Goal: Communication & Community: Answer question/provide support

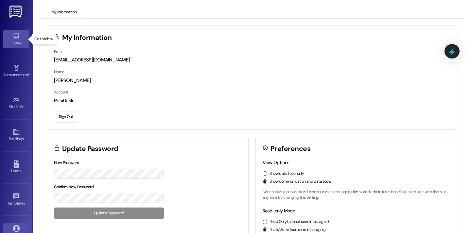
click at [16, 44] on div "Inbox" at bounding box center [16, 42] width 33 height 7
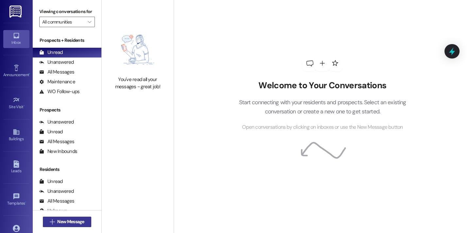
click at [71, 223] on span "New Message" at bounding box center [70, 222] width 27 height 7
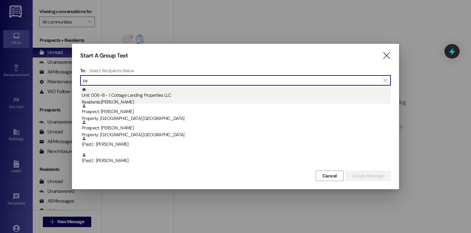
type input "py"
click at [135, 101] on div "Residents: Aubrey Pyatt" at bounding box center [236, 102] width 309 height 7
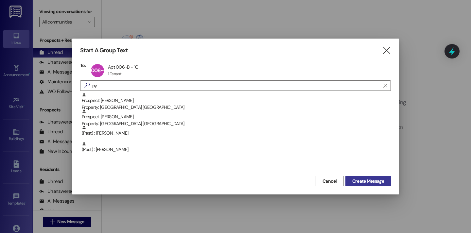
click at [367, 179] on span "Create Message" at bounding box center [368, 181] width 32 height 7
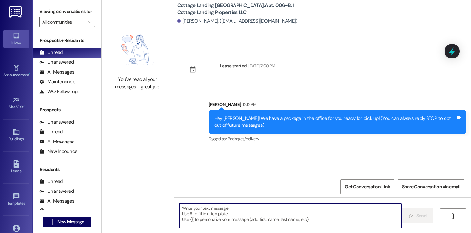
click at [211, 223] on textarea at bounding box center [290, 216] width 222 height 25
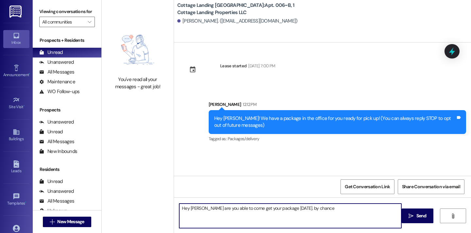
click at [288, 210] on textarea "Hey Aubrey are you able to come get your package today. by chance" at bounding box center [290, 216] width 222 height 25
click at [321, 210] on textarea "Hey Aubrey are you able to come get your package today by chance" at bounding box center [290, 216] width 222 height 25
type textarea "Hey Aubrey are you able to come get your package today by chance ?"
click at [419, 218] on span "Send" at bounding box center [422, 216] width 10 height 7
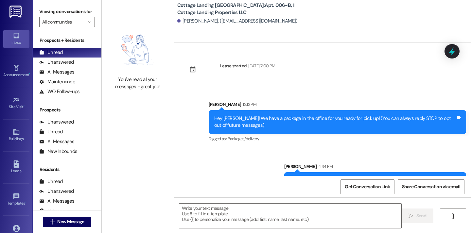
scroll to position [18, 0]
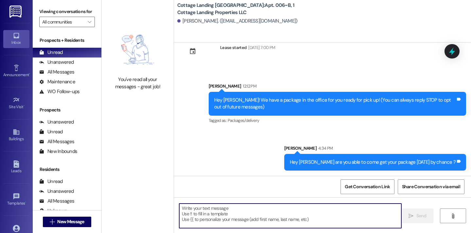
click at [194, 217] on textarea at bounding box center [290, 216] width 222 height 25
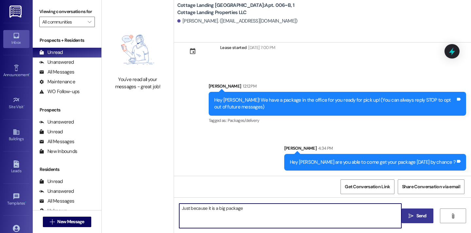
type textarea "Just because it is a big package."
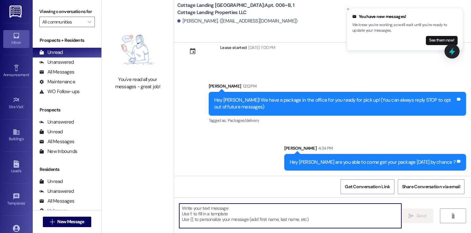
scroll to position [64, 0]
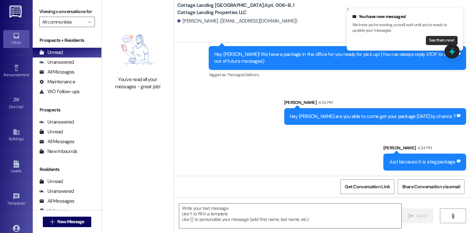
click at [442, 39] on button "See them now!" at bounding box center [442, 40] width 32 height 9
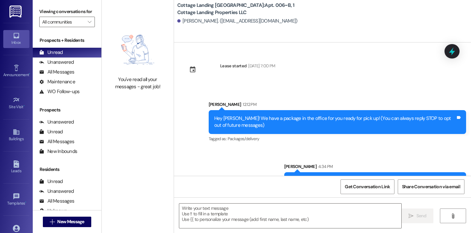
scroll to position [74, 0]
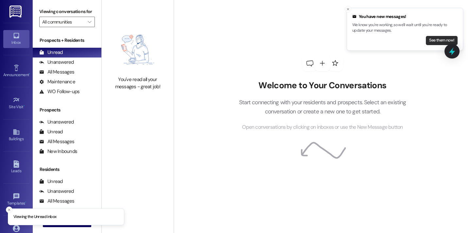
click at [443, 42] on button "See them now!" at bounding box center [442, 40] width 32 height 9
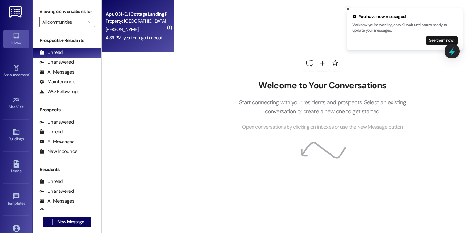
click at [151, 39] on div "4:39 PM: yes i can go in about 30 minutes 4:39 PM: yes i can go in about 30 min…" at bounding box center [145, 38] width 79 height 6
click at [153, 40] on div "4:39 PM: yes i can go in about 30 minutes 4:39 PM: yes i can go in about 30 min…" at bounding box center [145, 38] width 79 height 6
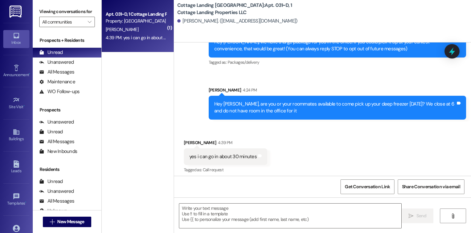
scroll to position [80, 0]
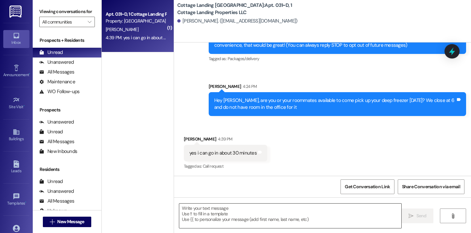
click at [231, 211] on textarea at bounding box center [290, 216] width 222 height 25
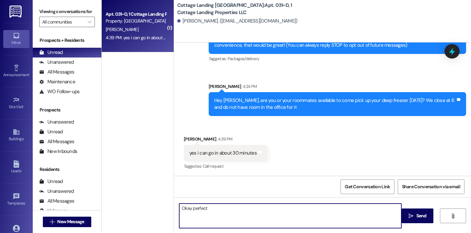
type textarea "Okay perfect!"
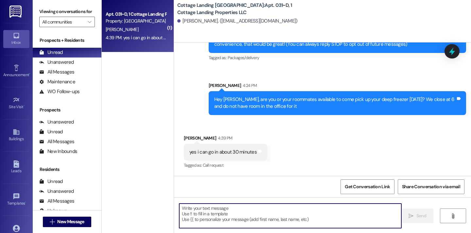
scroll to position [81, 0]
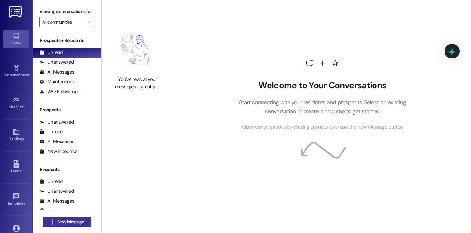
click at [61, 225] on span "New Message" at bounding box center [70, 222] width 27 height 7
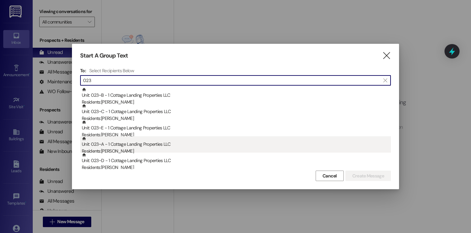
type input "023"
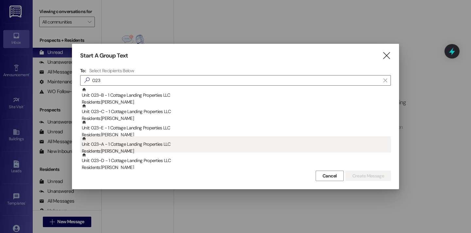
click at [129, 144] on div "Unit: 023~A - 1 Cottage Landing Properties LLC Residents: Logan Grismer" at bounding box center [236, 145] width 309 height 19
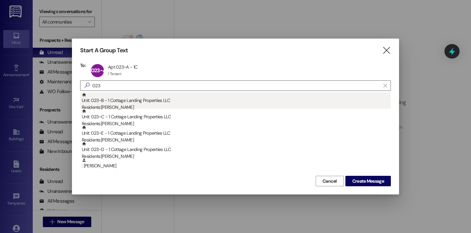
click at [129, 101] on div "Unit: 023~B - 1 Cottage Landing Properties LLC Residents: Elijah Leblanc" at bounding box center [236, 102] width 309 height 19
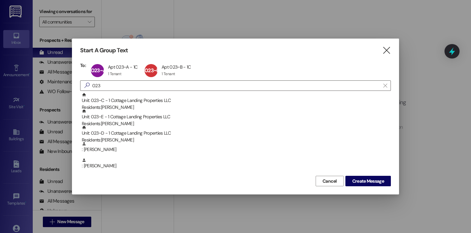
click at [129, 101] on div "Unit: 023~C - 1 Cottage Landing Properties LLC Residents: John Sheridan" at bounding box center [236, 102] width 309 height 19
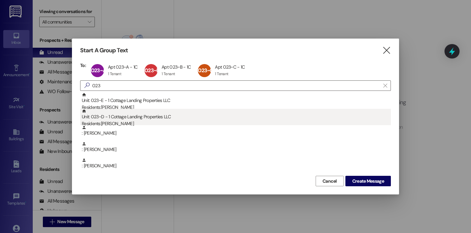
click at [130, 116] on div "Unit: 023~D - 1 Cottage Landing Properties LLC Residents: Jacob Gautreaux" at bounding box center [236, 118] width 309 height 19
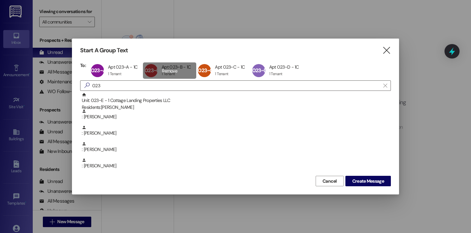
click at [160, 75] on div "023~B Apt 023~B - 1C Apt 023~B - 1C 1 Tenant 1 Tenant click to remove" at bounding box center [169, 71] width 53 height 16
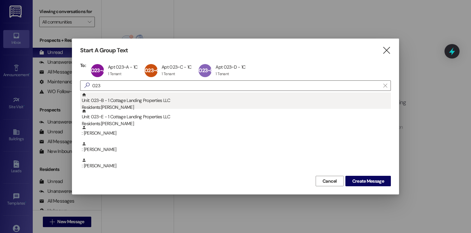
click at [140, 105] on div "Residents: Elijah Leblanc" at bounding box center [236, 107] width 309 height 7
click at [139, 105] on div "Residents: Dylan Worthington" at bounding box center [236, 107] width 309 height 7
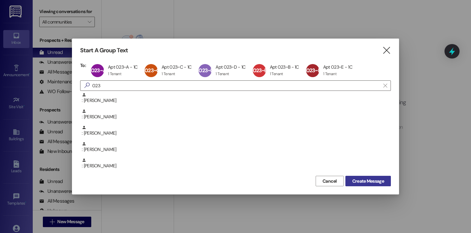
click at [376, 178] on span "Create Message" at bounding box center [368, 181] width 32 height 7
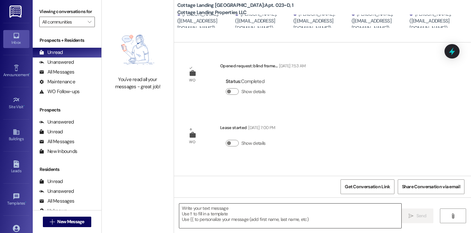
click at [212, 216] on textarea at bounding box center [290, 216] width 222 height 25
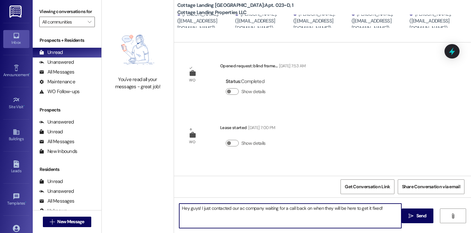
click at [259, 210] on textarea "Hey guys! I just contacted our ac company waiting for a call back on when they …" at bounding box center [290, 216] width 222 height 25
type textarea "Hey guys! I just contacted our ac company and waiting for a call back on when t…"
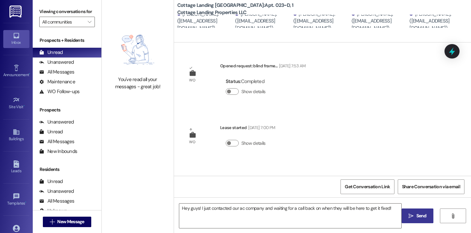
click at [420, 215] on span "Send" at bounding box center [422, 216] width 10 height 7
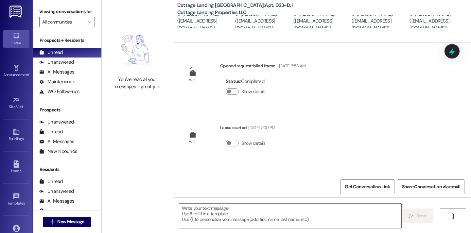
scroll to position [38, 0]
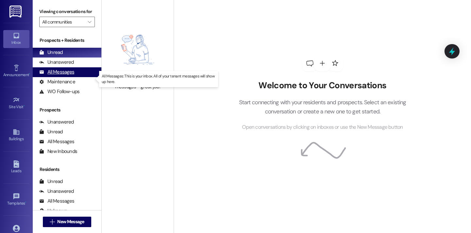
click at [73, 76] on div "All Messages" at bounding box center [56, 72] width 35 height 7
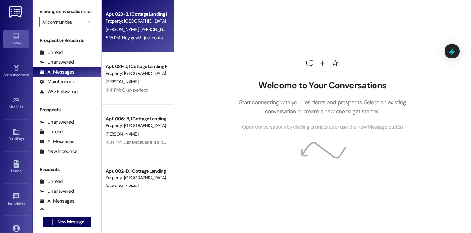
click at [125, 22] on div "Property: [GEOGRAPHIC_DATA] [GEOGRAPHIC_DATA]" at bounding box center [136, 21] width 61 height 7
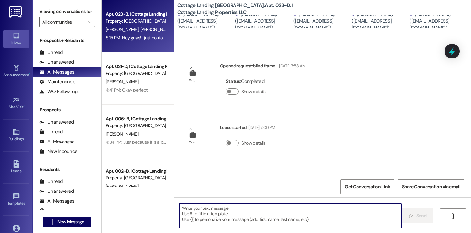
click at [201, 209] on textarea at bounding box center [290, 216] width 222 height 25
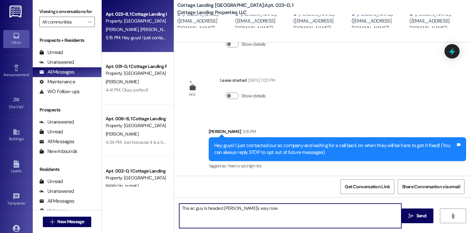
click at [226, 208] on textarea "The ac guy is headed yall's way now" at bounding box center [290, 216] width 222 height 25
click at [226, 210] on textarea "The ac guy is headed yall's way now" at bounding box center [290, 216] width 222 height 25
drag, startPoint x: 221, startPoint y: 210, endPoint x: 229, endPoint y: 212, distance: 8.3
click at [229, 212] on textarea "The ac guy is headed yall's way now" at bounding box center [290, 216] width 222 height 25
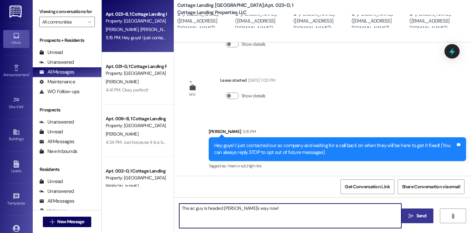
type textarea "The ac guy is headed [PERSON_NAME]'s way now!"
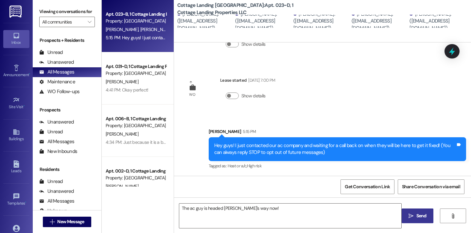
click at [409, 217] on icon "" at bounding box center [411, 216] width 5 height 5
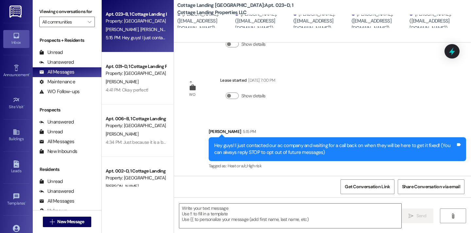
scroll to position [93, 0]
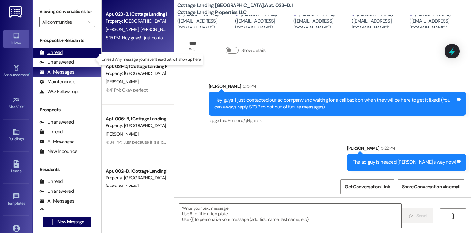
click at [63, 58] on div "Unread (0)" at bounding box center [67, 53] width 69 height 10
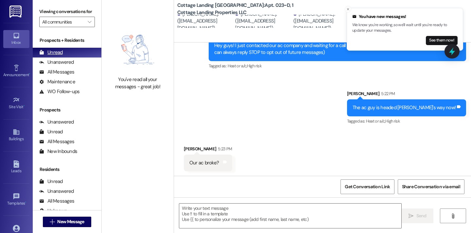
scroll to position [148, 0]
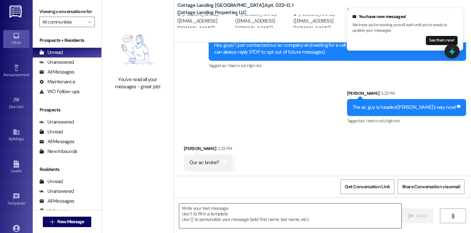
click at [196, 213] on textarea at bounding box center [290, 216] width 222 height 25
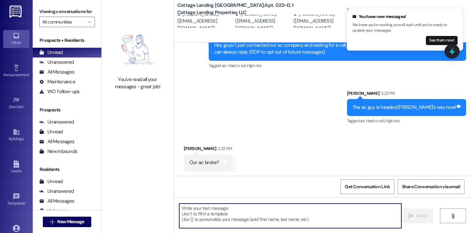
scroll to position [148, 0]
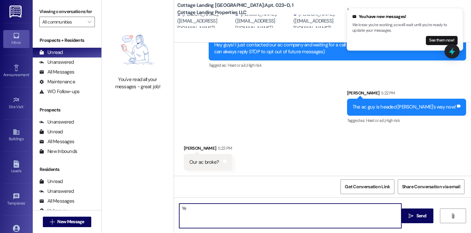
type textarea "Y"
type textarea "Yes"
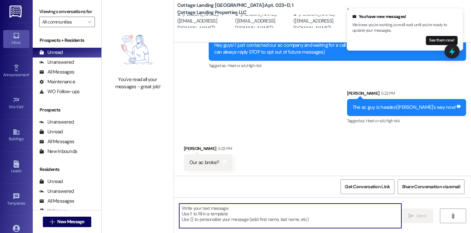
scroll to position [194, 0]
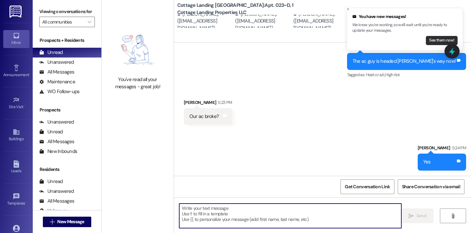
click at [435, 43] on button "See them now!" at bounding box center [442, 40] width 32 height 9
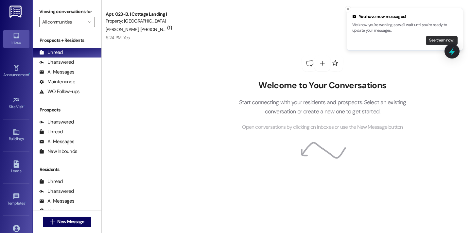
click at [433, 40] on button "See them now!" at bounding box center [442, 40] width 32 height 9
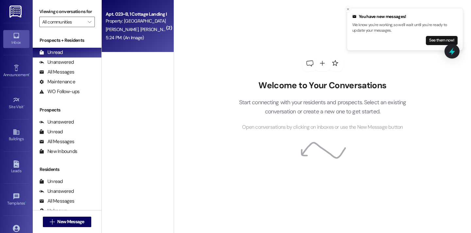
click at [140, 38] on div "5:24 PM: (An Image) 5:24 PM: (An Image)" at bounding box center [136, 38] width 62 height 8
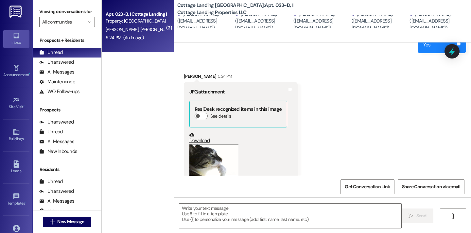
scroll to position [393, 0]
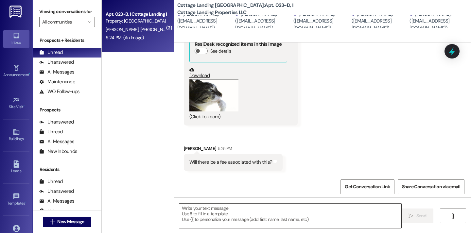
click at [201, 217] on textarea at bounding box center [290, 216] width 222 height 25
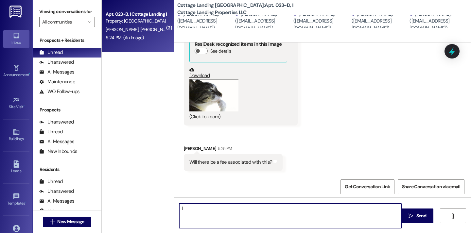
type textarea "I"
type textarea "No I do not believe so."
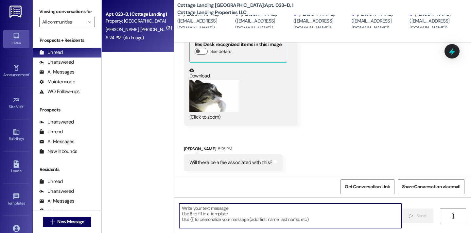
scroll to position [439, 0]
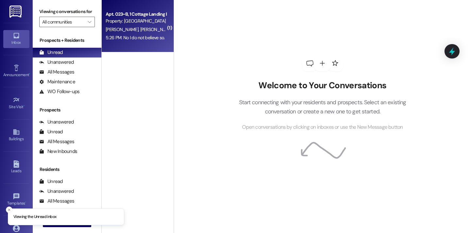
click at [145, 37] on div "5:26 PM: No I do not believe so. 5:26 PM: No I do not believe so." at bounding box center [135, 38] width 59 height 6
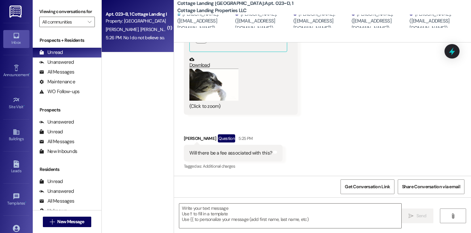
scroll to position [469, 0]
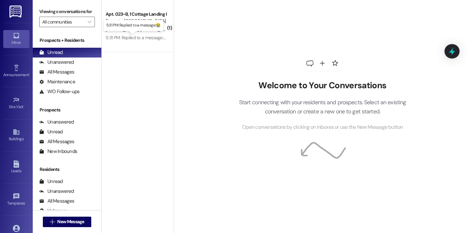
click at [124, 40] on div "5:31 PM: Replied to a message:😭 5:31 PM: Replied to a message:😭" at bounding box center [137, 38] width 63 height 6
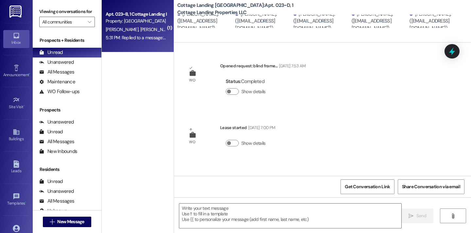
scroll to position [505, 0]
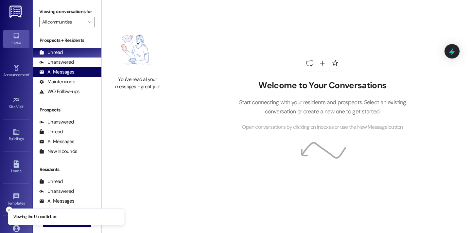
click at [78, 77] on div "All Messages (undefined)" at bounding box center [67, 72] width 69 height 10
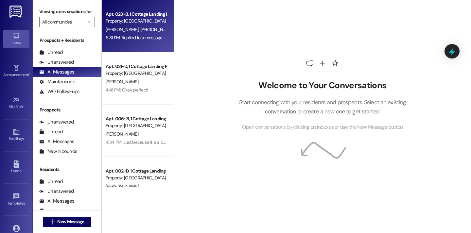
click at [115, 47] on div "Apt. 023~B, 1 Cottage Landing Properties LLC Property: Cottage Landing Lafayett…" at bounding box center [138, 26] width 72 height 52
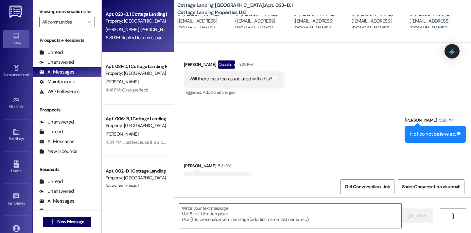
scroll to position [505, 0]
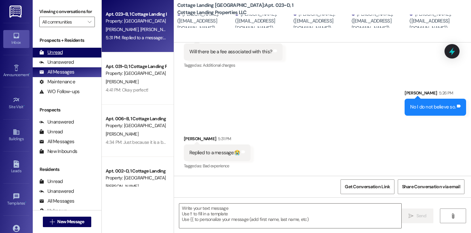
click at [62, 56] on div "Unread" at bounding box center [51, 52] width 24 height 7
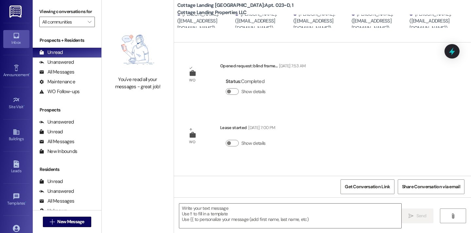
scroll to position [505, 0]
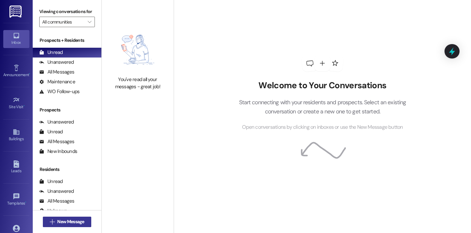
click at [68, 220] on span "New Message" at bounding box center [70, 222] width 27 height 7
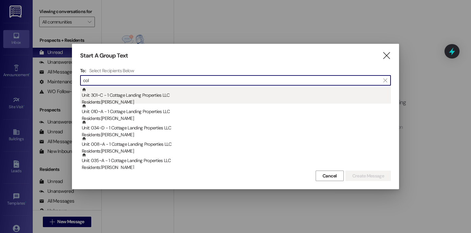
type input "col"
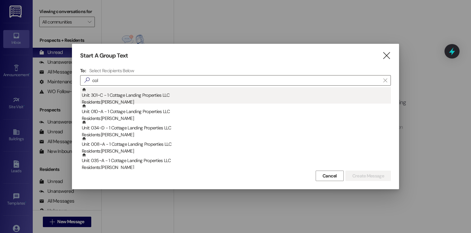
click at [138, 92] on div "Unit: 301~C - 1 Cottage Landing Properties LLC Residents: [PERSON_NAME]" at bounding box center [236, 96] width 309 height 19
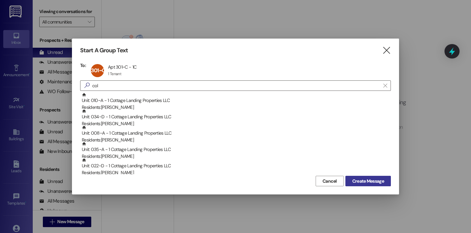
click at [352, 179] on span "Create Message" at bounding box center [368, 181] width 32 height 7
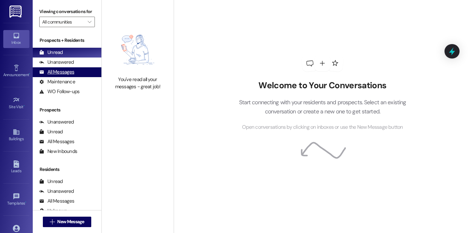
click at [55, 76] on div "All Messages" at bounding box center [56, 72] width 35 height 7
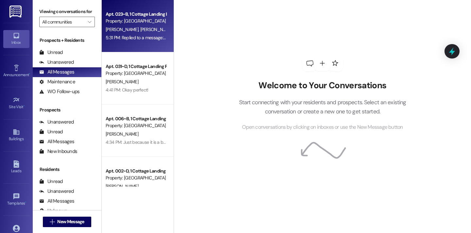
click at [129, 39] on div "5:31 PM: Replied to a message:😭 5:31 PM: Replied to a message:😭" at bounding box center [137, 38] width 63 height 6
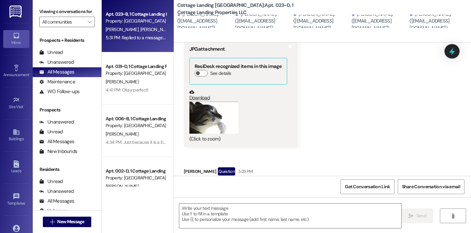
scroll to position [368, 0]
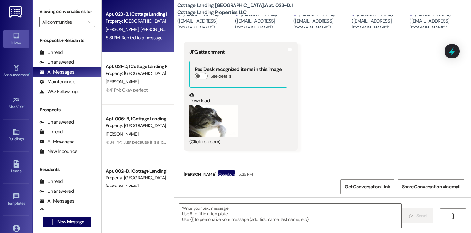
click at [204, 121] on button "Zoom image" at bounding box center [213, 121] width 49 height 32
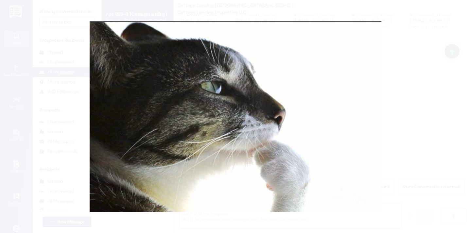
click at [89, 113] on button "Unzoom image" at bounding box center [235, 116] width 471 height 233
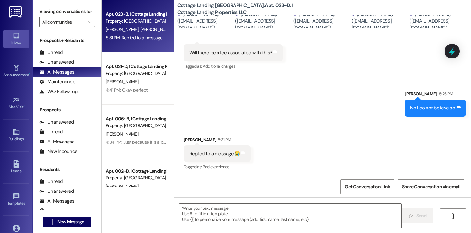
scroll to position [505, 0]
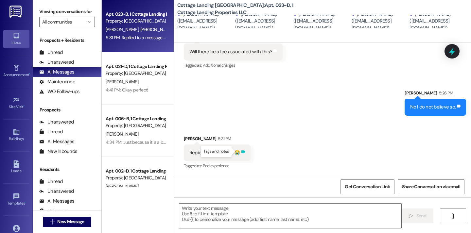
click at [241, 153] on icon at bounding box center [243, 152] width 5 height 5
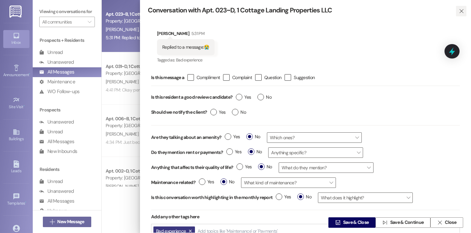
click at [460, 11] on icon "" at bounding box center [461, 11] width 5 height 5
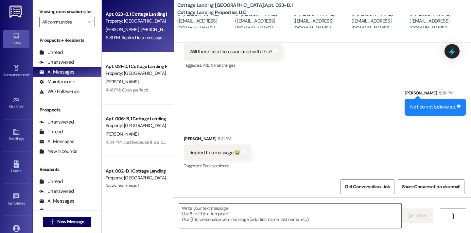
click at [225, 85] on div "Sent via SMS Bailey Mire 5:26 PM No I do not believe so. Tags and notes" at bounding box center [322, 97] width 297 height 45
